Goal: Transaction & Acquisition: Purchase product/service

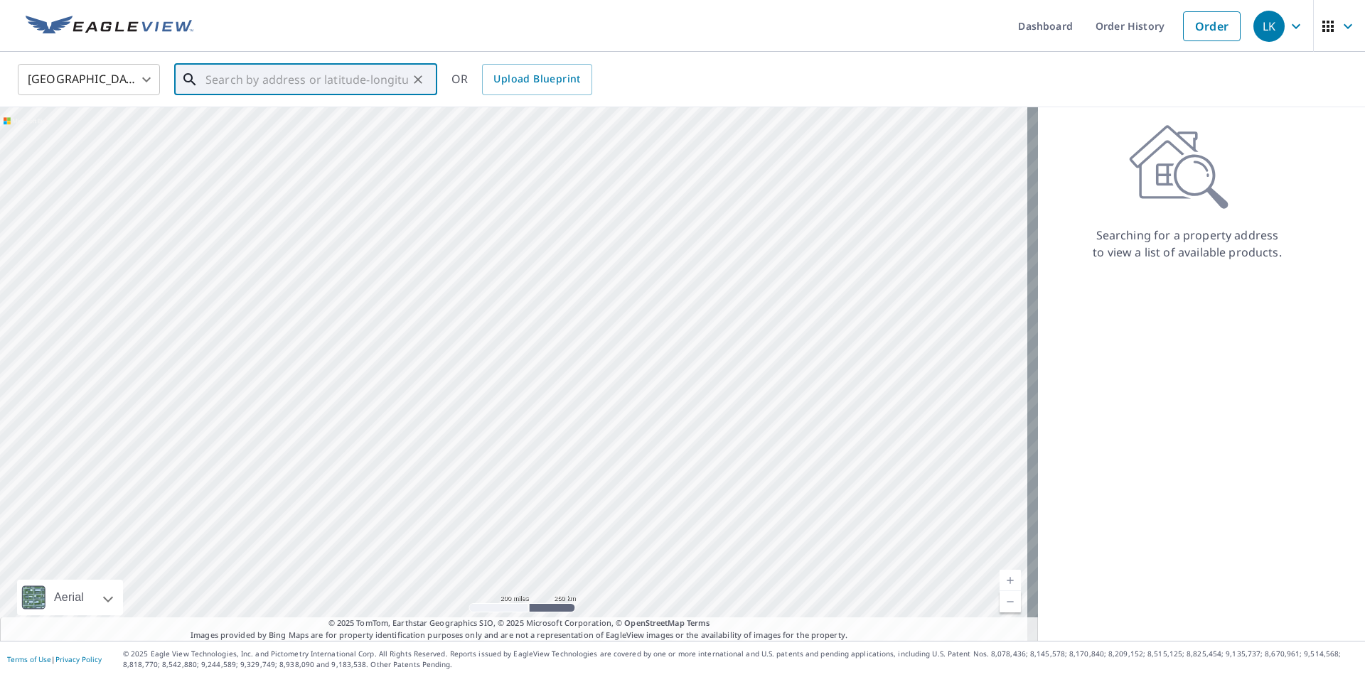
click at [206, 88] on input "text" at bounding box center [306, 80] width 203 height 40
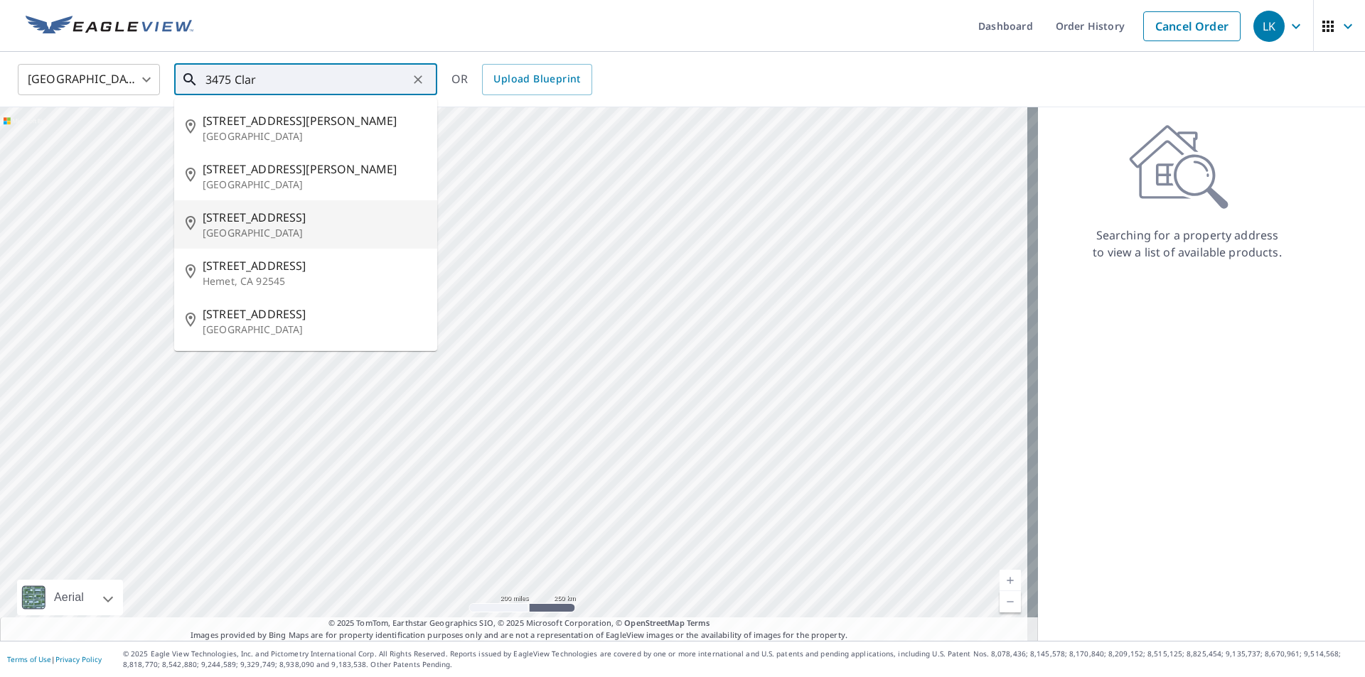
click at [232, 214] on span "[STREET_ADDRESS]" at bounding box center [314, 217] width 223 height 17
type input "[STREET_ADDRESS][PERSON_NAME]"
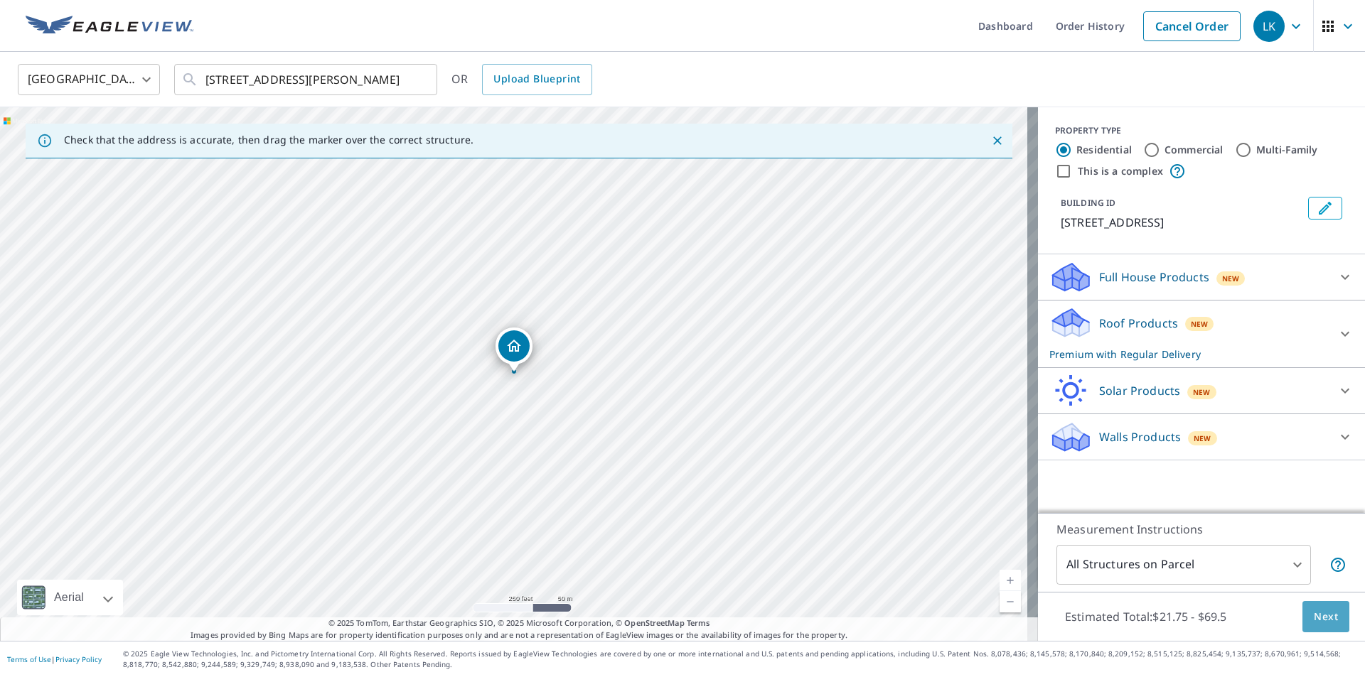
click at [1323, 610] on span "Next" at bounding box center [1326, 617] width 24 height 18
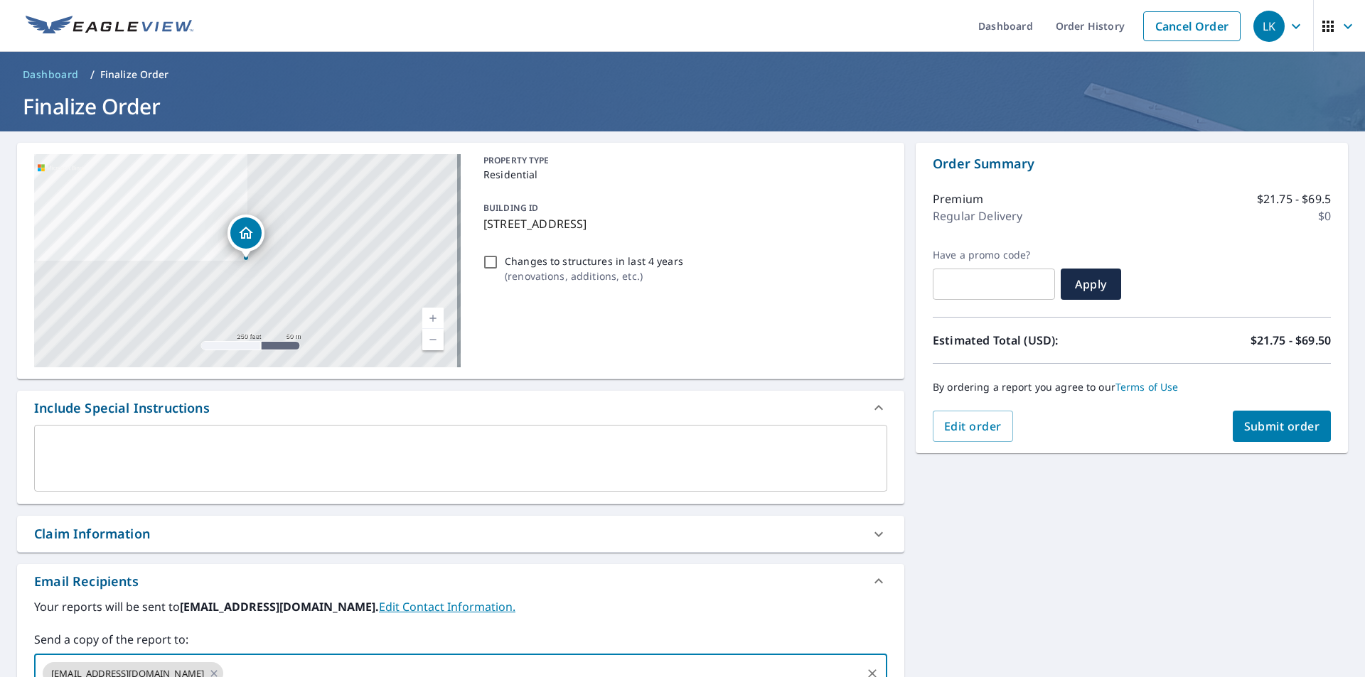
click at [261, 660] on input "text" at bounding box center [542, 673] width 634 height 27
type input "[EMAIL_ADDRESS][DOMAIN_NAME]"
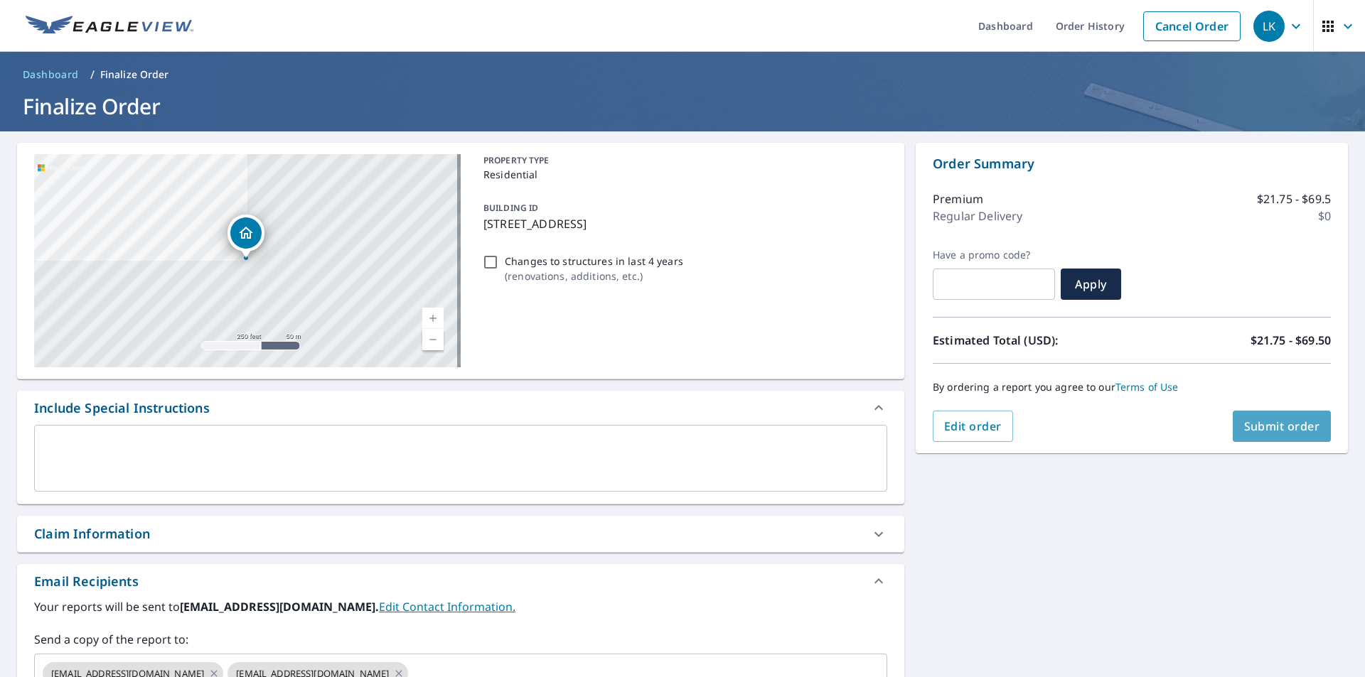
click at [1270, 427] on span "Submit order" at bounding box center [1282, 427] width 76 height 16
